Goal: Book appointment/travel/reservation

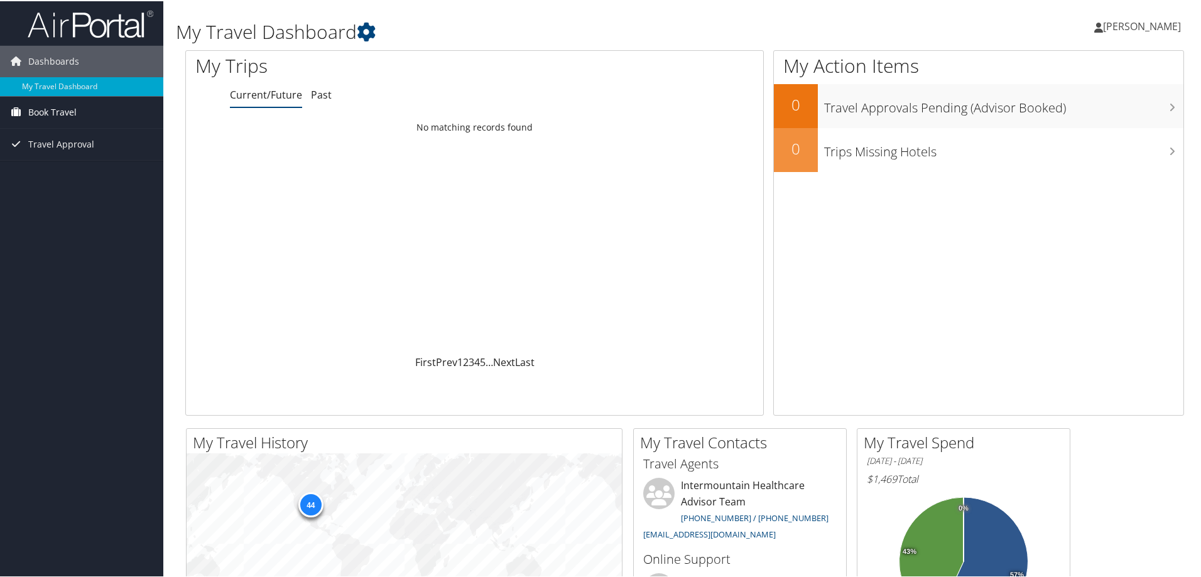
click at [52, 112] on span "Book Travel" at bounding box center [52, 111] width 48 height 31
click at [78, 158] on link "Book/Manage Online Trips" at bounding box center [81, 155] width 163 height 19
